Goal: Task Accomplishment & Management: Complete application form

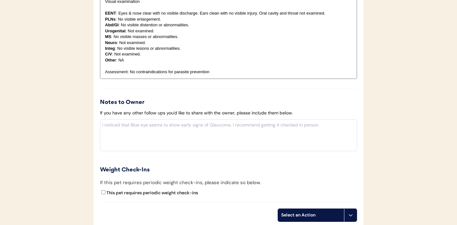
scroll to position [738, 0]
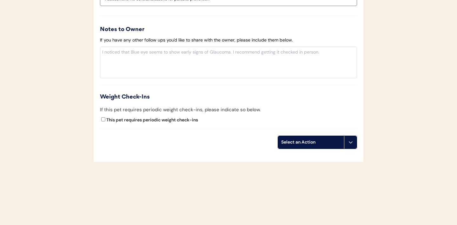
click at [349, 145] on button at bounding box center [350, 142] width 13 height 13
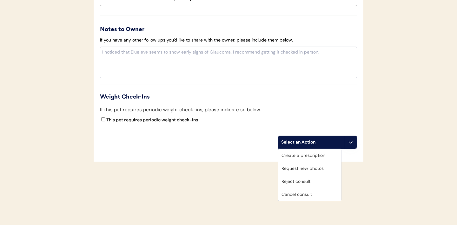
click at [312, 157] on div "Create a prescription" at bounding box center [309, 155] width 63 height 13
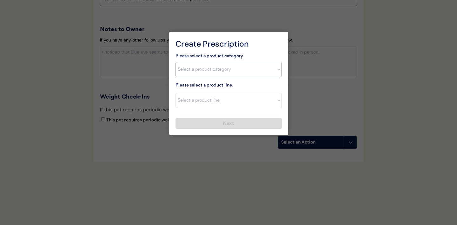
click at [277, 70] on select "Select a product category [MEDICAL_DATA] Antibiotics Anxiety Combo [MEDICAL_DAT…" at bounding box center [228, 69] width 106 height 15
select select ""flea___tick""
click at [280, 102] on select "Select a product line" at bounding box center [228, 100] width 106 height 15
click at [276, 102] on select "Select a product line" at bounding box center [228, 100] width 106 height 15
select select ""Bravecto 3 Month""
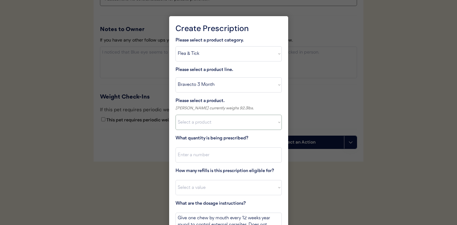
click at [252, 124] on select "Select a product Bravecto 3 Month, 9.9 - 22lbs Bravecto 3 Month (4.4-9.9lbs) Br…" at bounding box center [228, 122] width 106 height 15
select select ""1348695171700984260__LOOKUP__1732118423622x208320732217135650""
click at [227, 156] on input "input" at bounding box center [228, 154] width 106 height 15
type input "1"
click at [220, 184] on select "Select a value 0 1 2 3 4 5 6 7 8 9 10 11" at bounding box center [228, 187] width 106 height 15
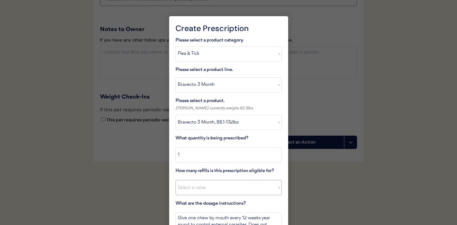
select select "3"
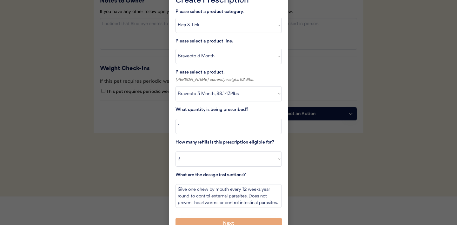
scroll to position [777, 0]
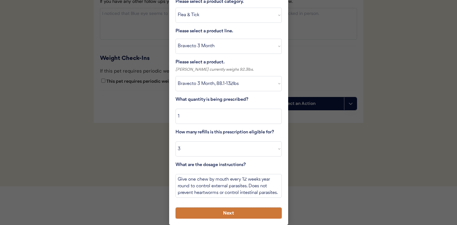
click at [211, 212] on button "Next" at bounding box center [228, 213] width 106 height 11
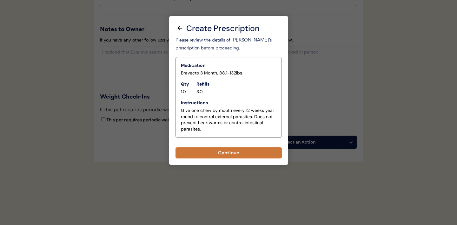
click at [221, 153] on button "Continue" at bounding box center [228, 152] width 106 height 11
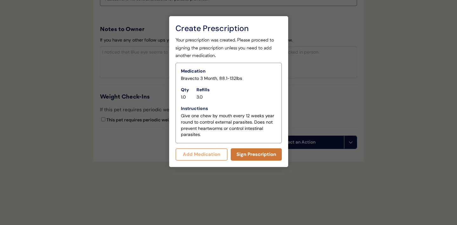
click at [258, 155] on button "Sign Prescription" at bounding box center [256, 154] width 51 height 12
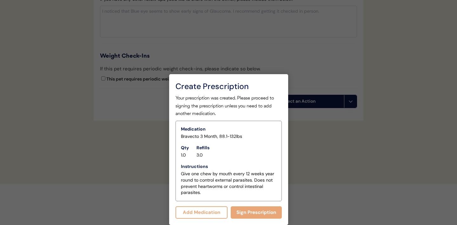
scroll to position [733, 0]
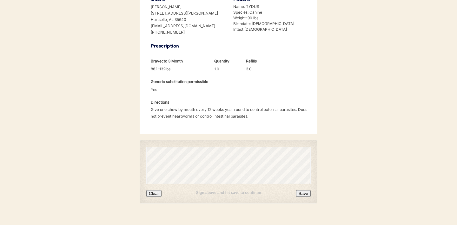
scroll to position [160, 0]
click at [158, 190] on button "Clear" at bounding box center [153, 193] width 15 height 7
click at [301, 190] on button "Save" at bounding box center [303, 193] width 15 height 7
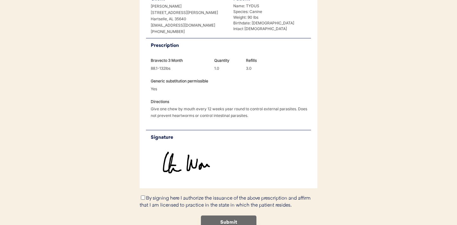
click at [143, 196] on input "By signing here I authorize the issuance of the above prescription and affirm t…" at bounding box center [143, 198] width 4 height 4
checkbox input "true"
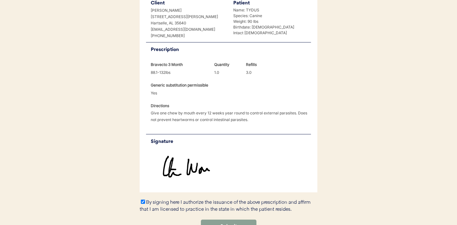
scroll to position [159, 0]
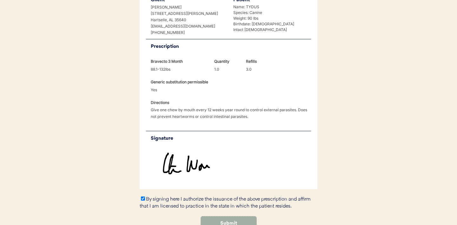
click at [227, 217] on button "Submit" at bounding box center [228, 224] width 55 height 14
